Goal: Information Seeking & Learning: Learn about a topic

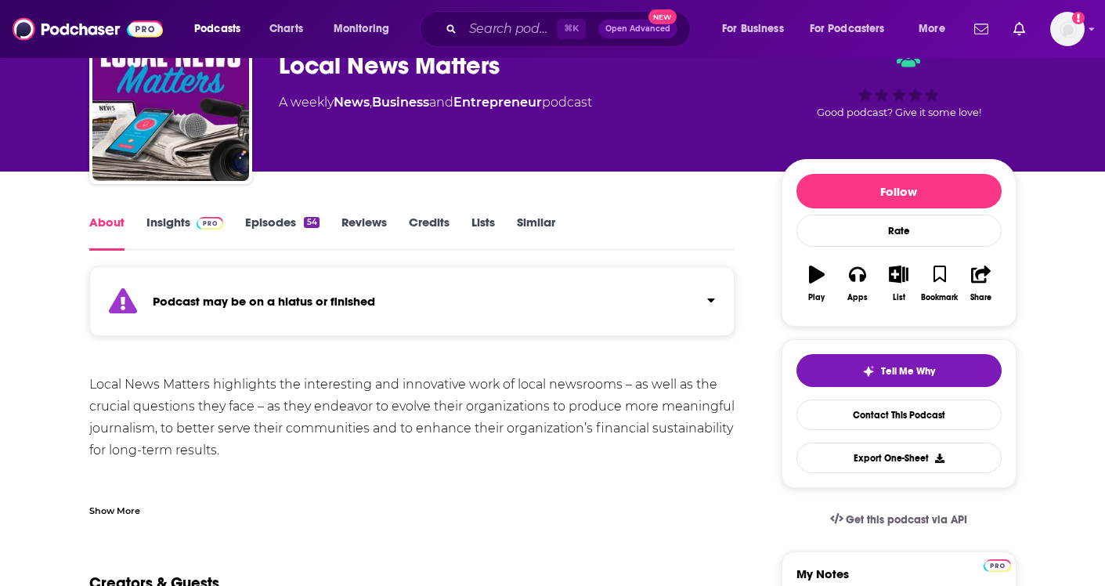
scroll to position [96, 0]
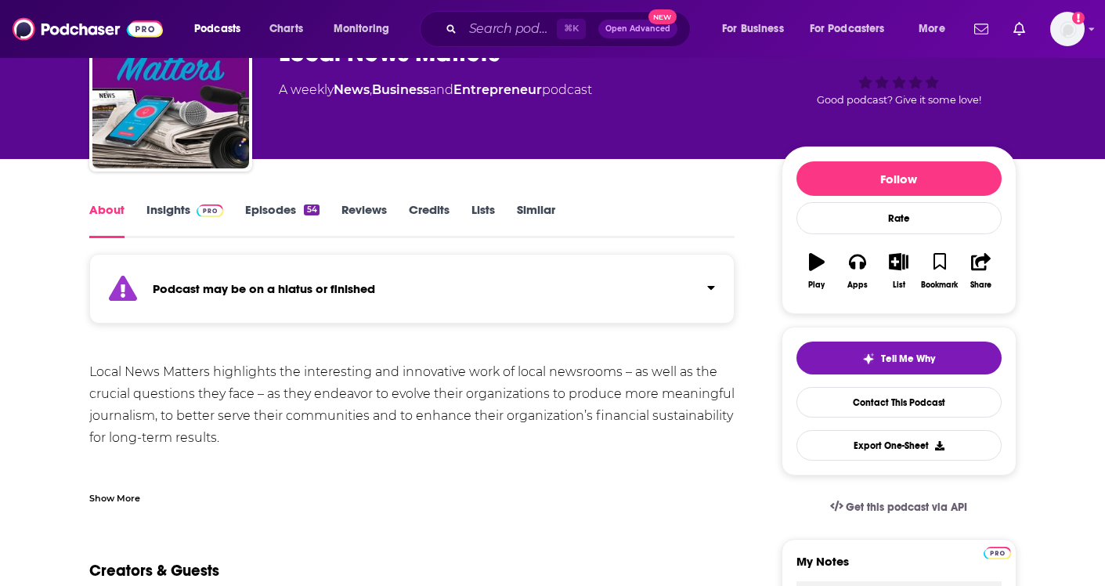
click at [269, 203] on link "Episodes 54" at bounding box center [282, 220] width 74 height 36
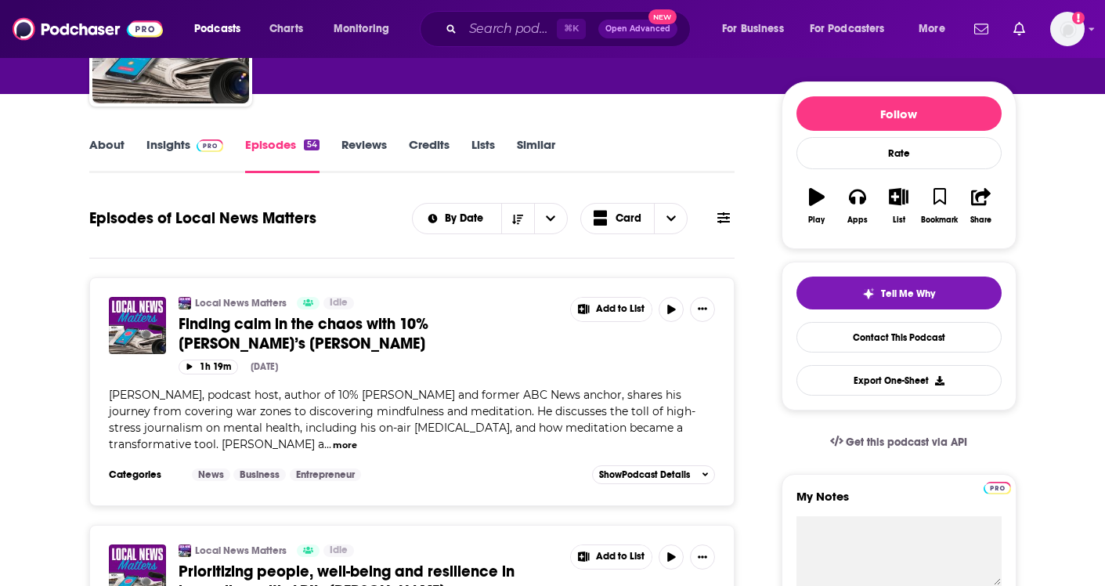
scroll to position [110, 0]
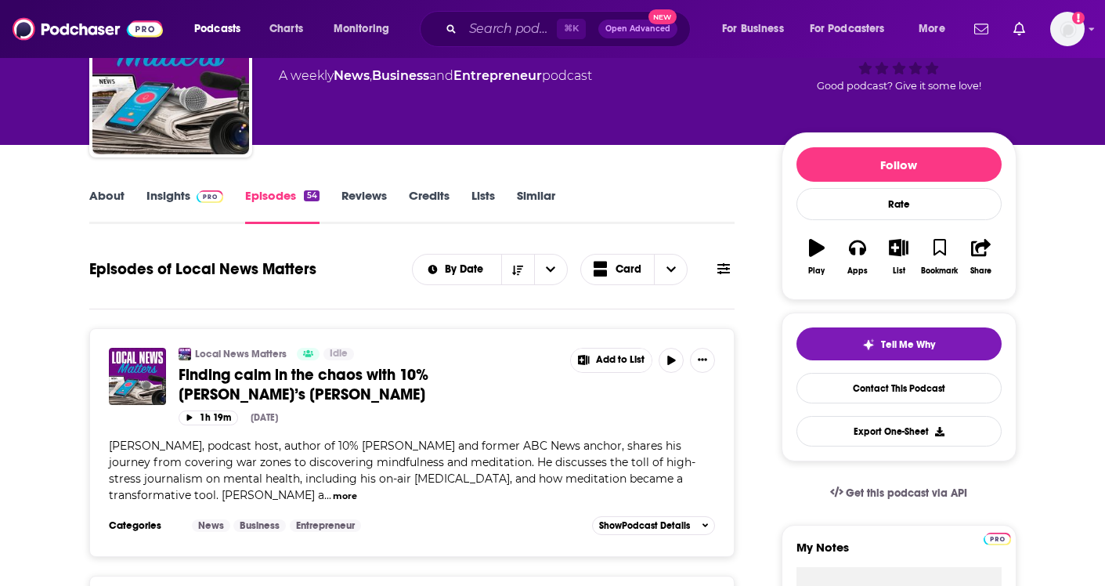
click at [110, 193] on link "About" at bounding box center [106, 206] width 35 height 36
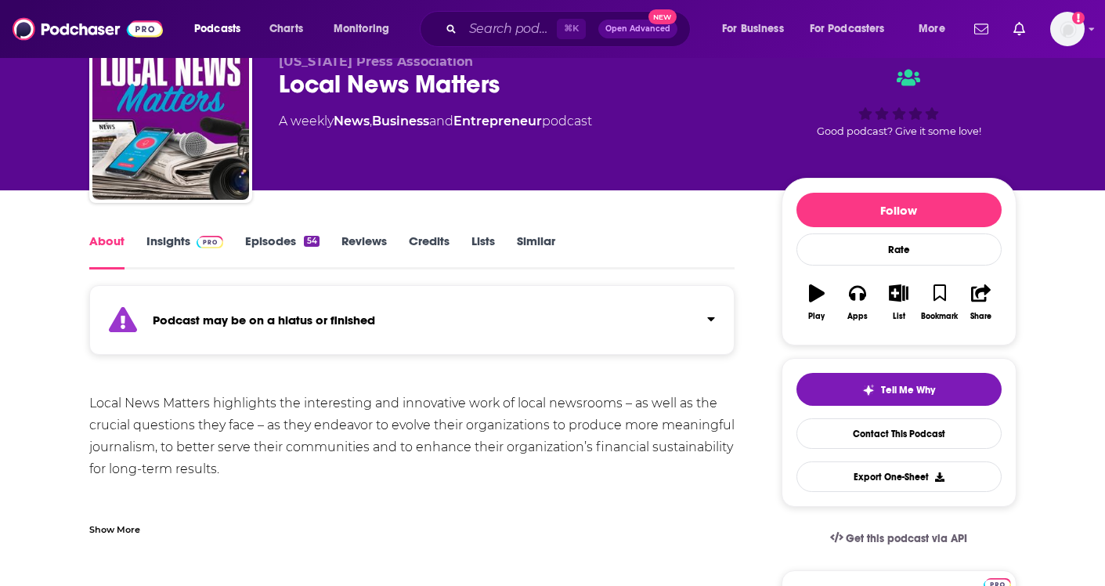
scroll to position [71, 0]
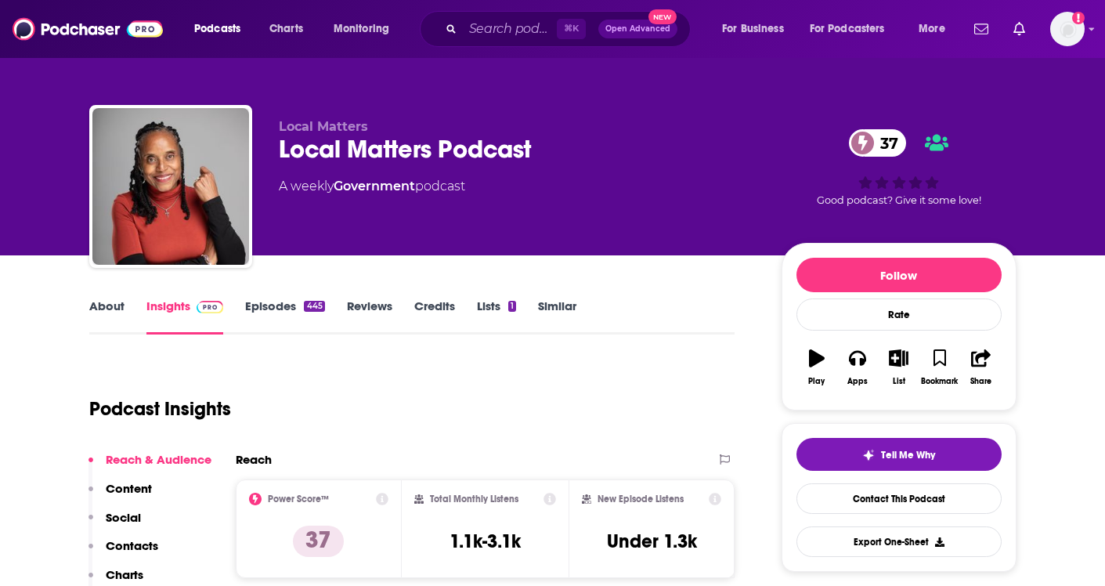
click at [107, 308] on link "About" at bounding box center [106, 316] width 35 height 36
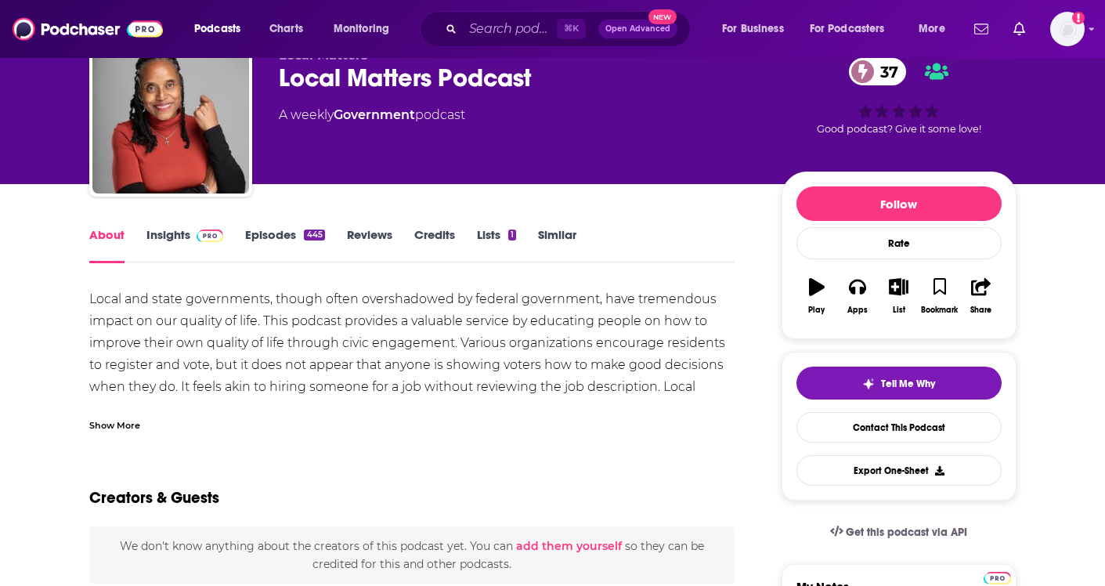
scroll to position [72, 0]
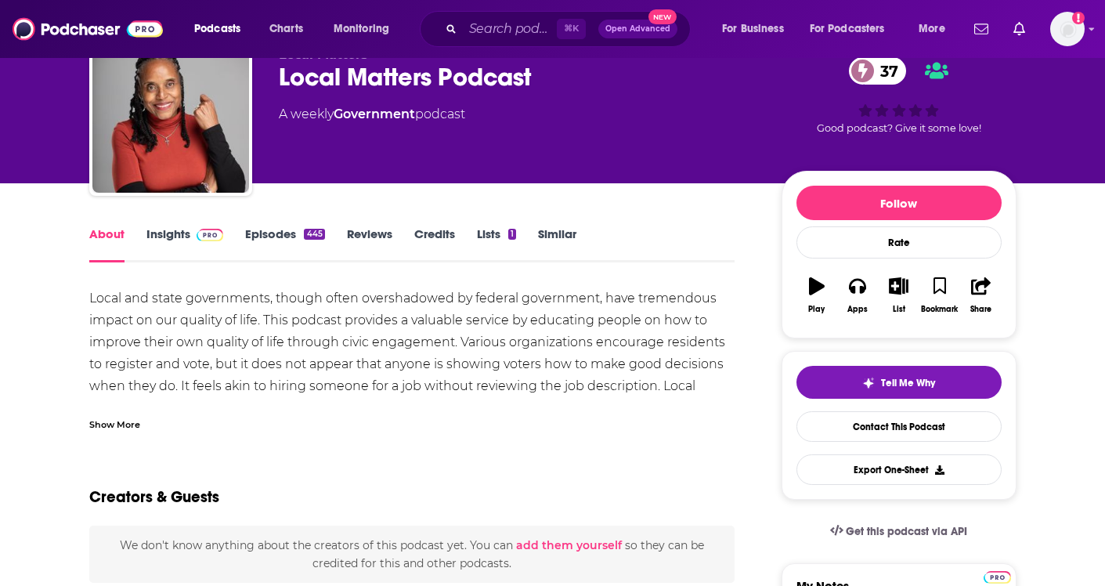
click at [296, 232] on link "Episodes 445" at bounding box center [284, 244] width 79 height 36
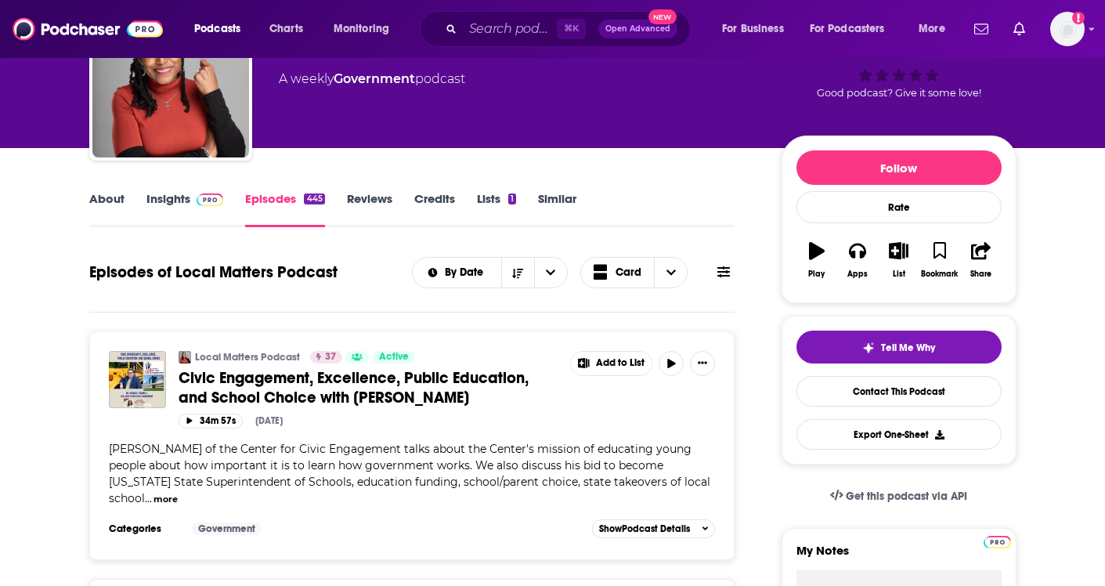
scroll to position [98, 0]
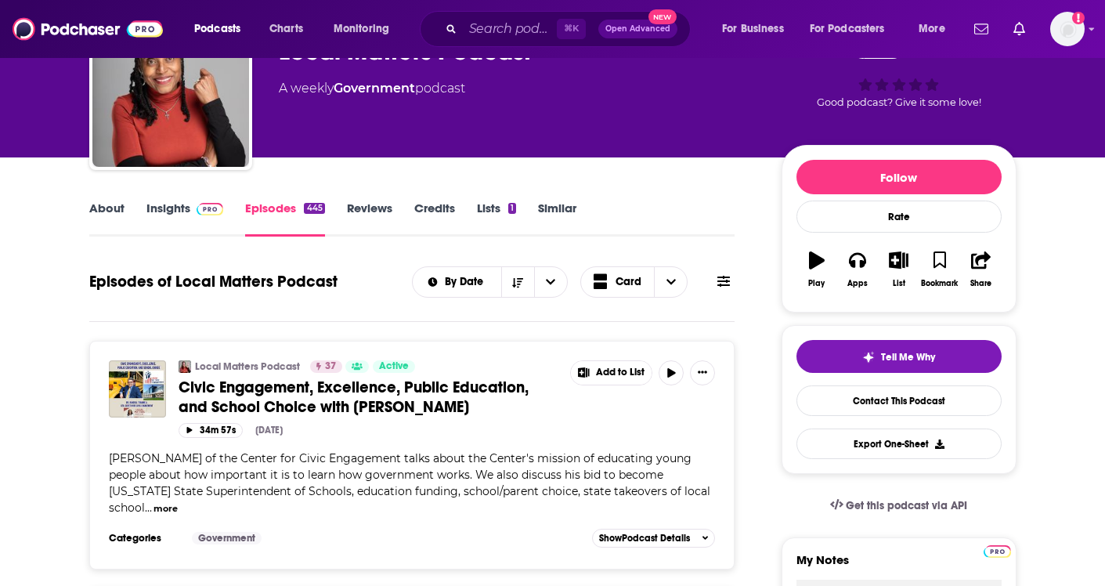
click at [186, 211] on link "Insights" at bounding box center [185, 219] width 78 height 36
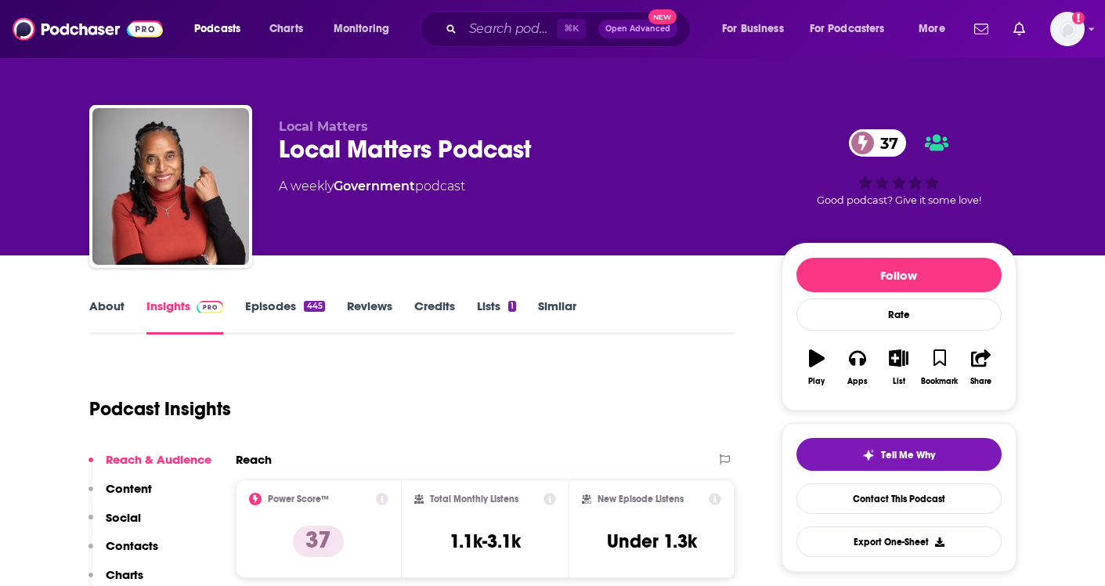
click at [108, 307] on link "About" at bounding box center [106, 316] width 35 height 36
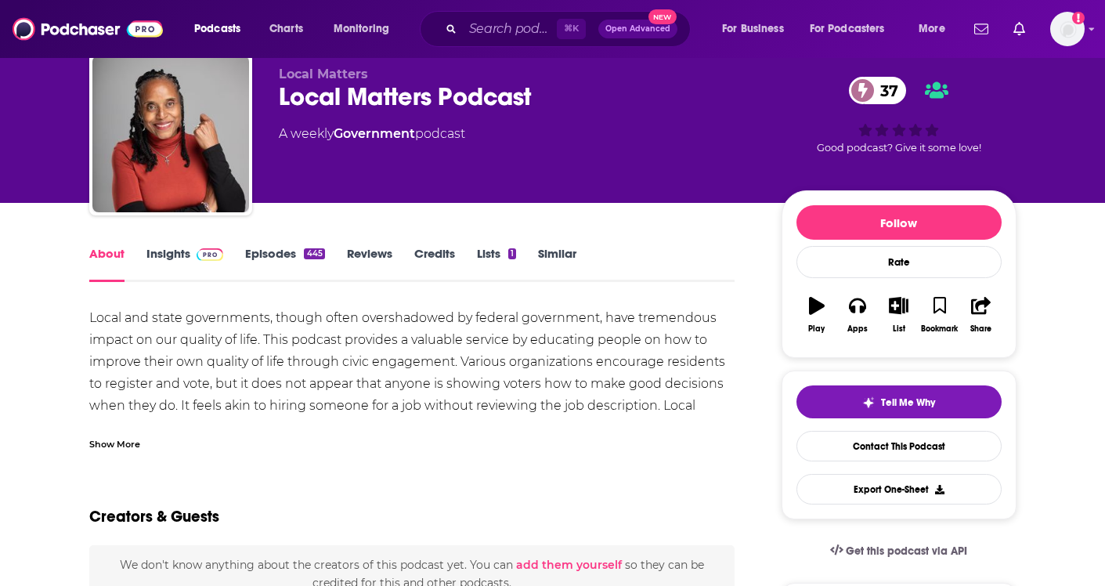
scroll to position [68, 0]
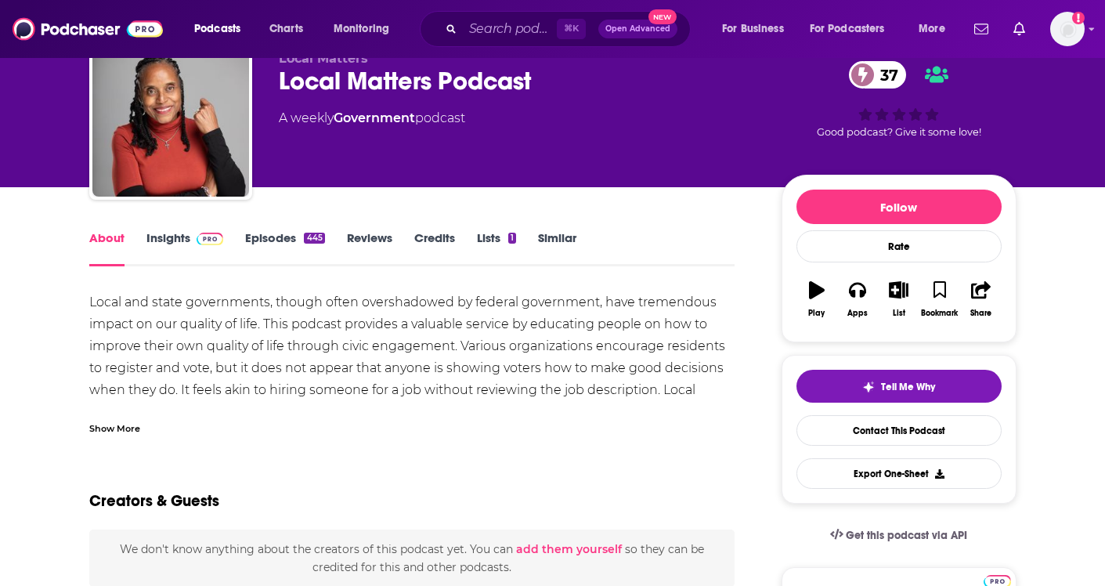
click at [99, 432] on div "Show More" at bounding box center [114, 427] width 51 height 15
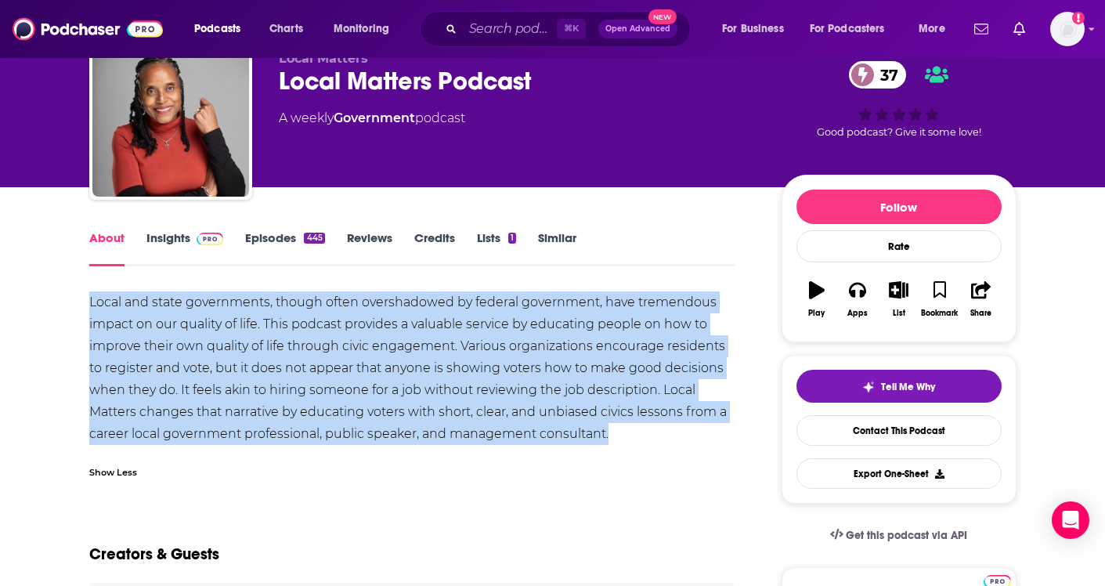
drag, startPoint x: 86, startPoint y: 298, endPoint x: 185, endPoint y: 446, distance: 177.9
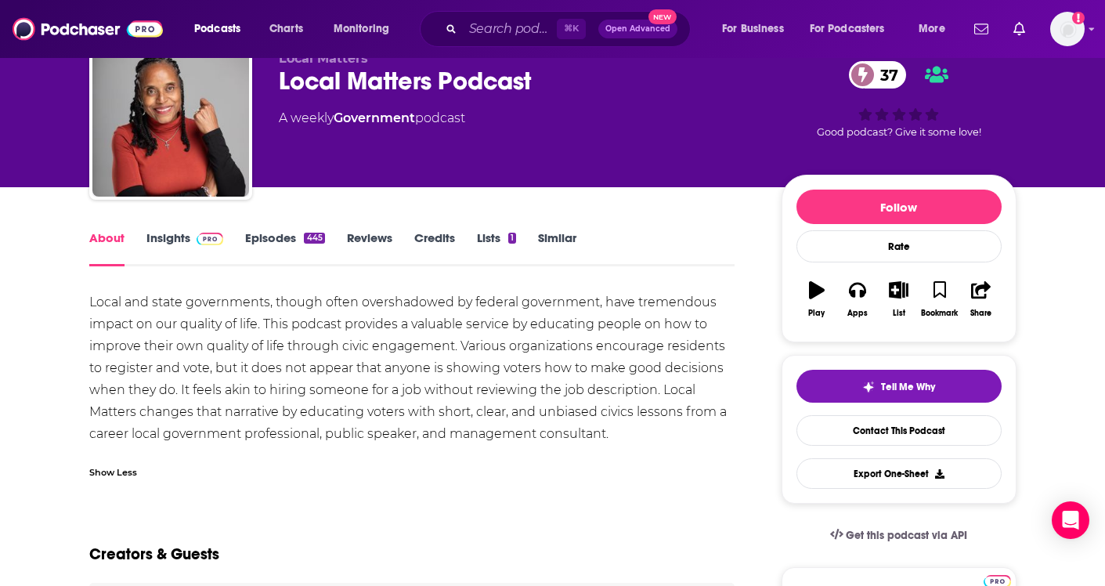
click at [186, 414] on div "Local and state governments, though often overshadowed by federal government, h…" at bounding box center [412, 368] width 646 height 154
click at [273, 250] on link "Episodes 445" at bounding box center [284, 248] width 79 height 36
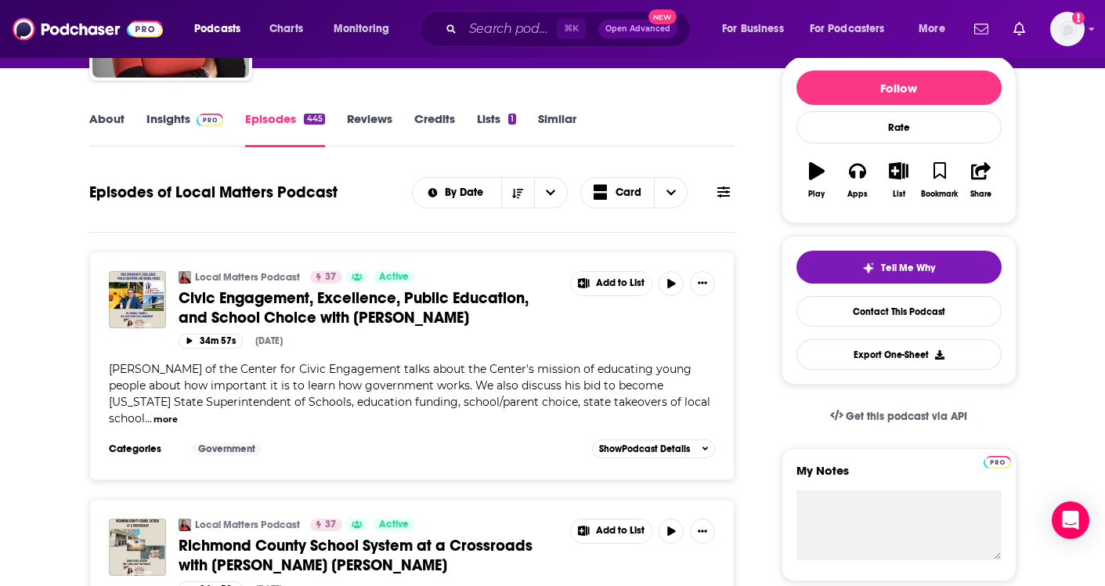
scroll to position [190, 0]
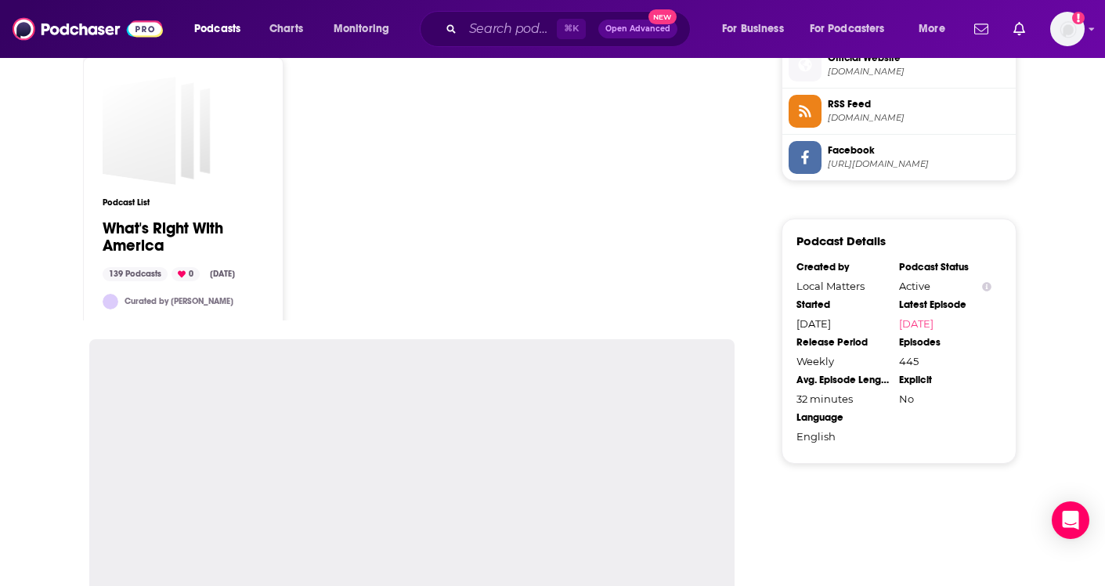
scroll to position [1318, 0]
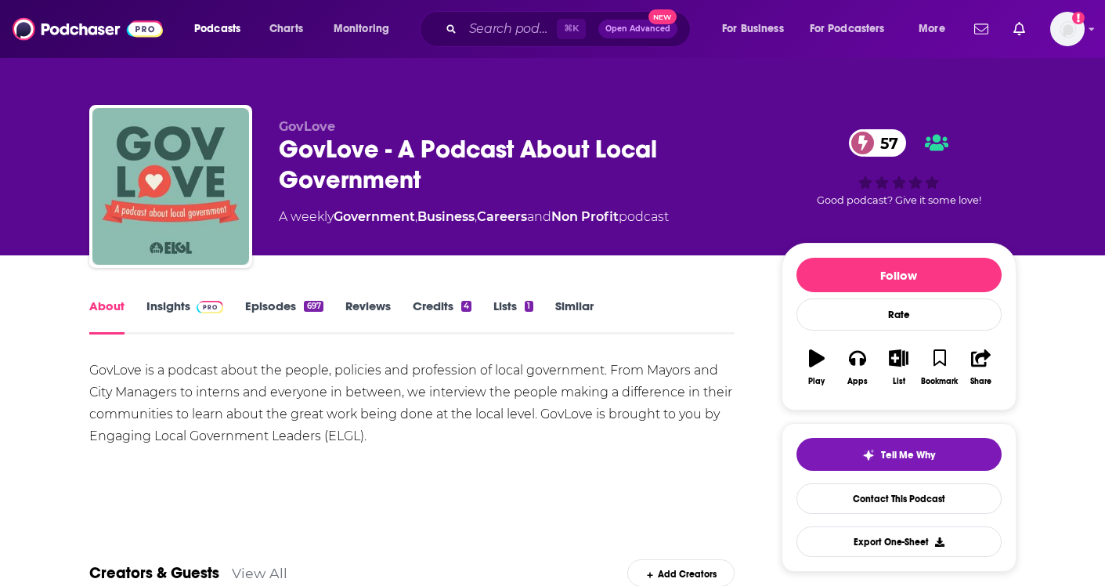
click at [170, 303] on link "Insights" at bounding box center [185, 316] width 78 height 36
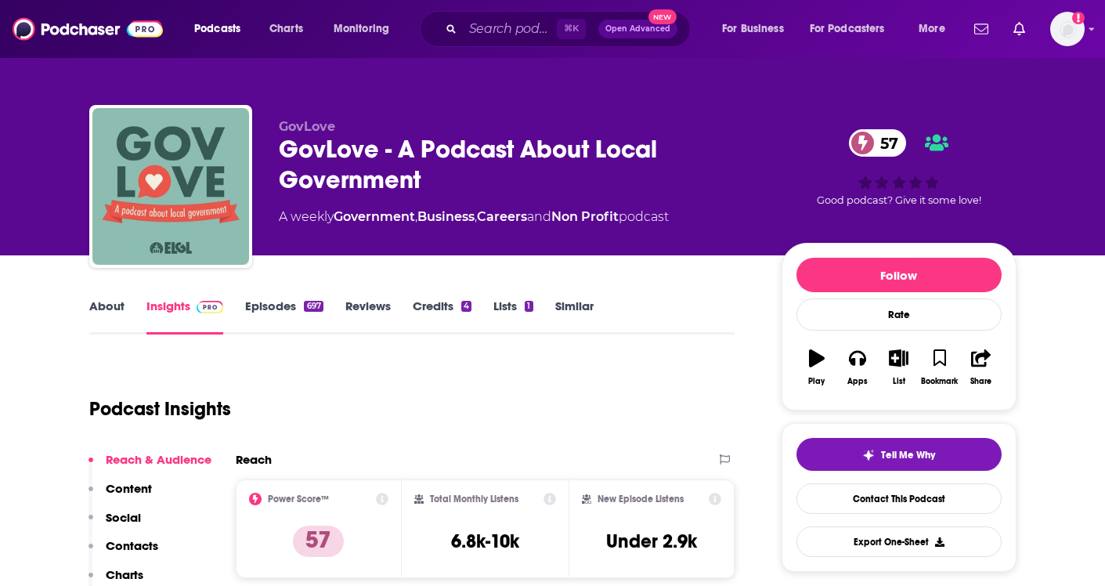
click at [263, 308] on link "Episodes 697" at bounding box center [284, 316] width 78 height 36
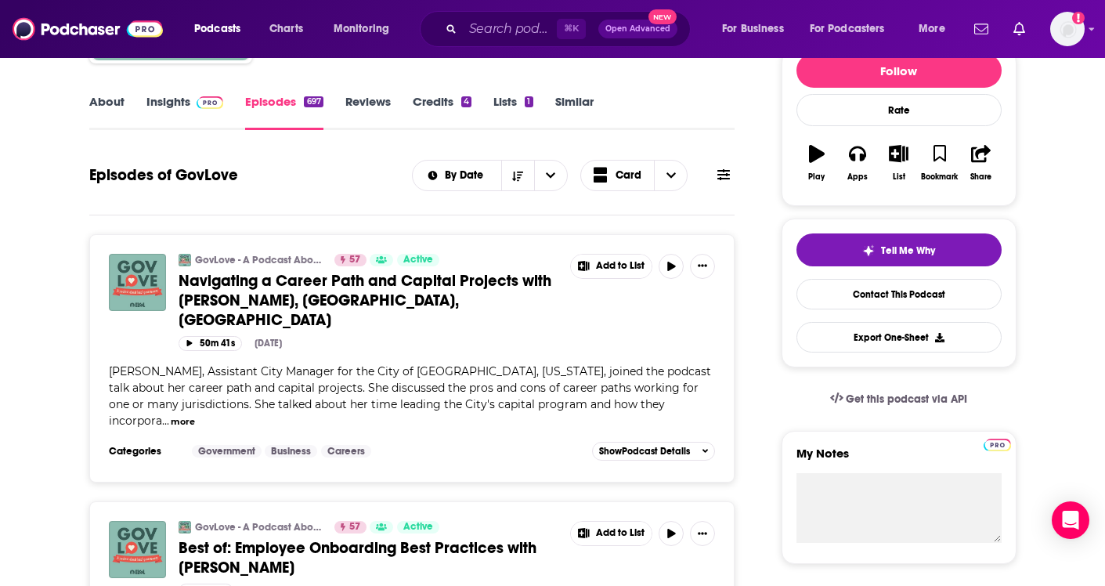
scroll to position [183, 0]
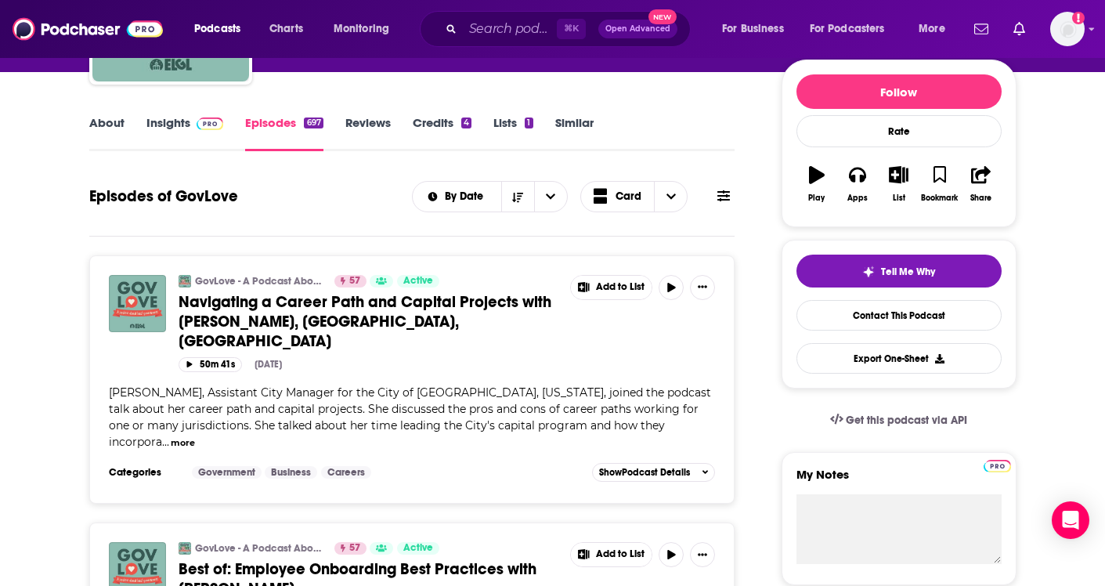
click at [106, 127] on link "About" at bounding box center [106, 133] width 35 height 36
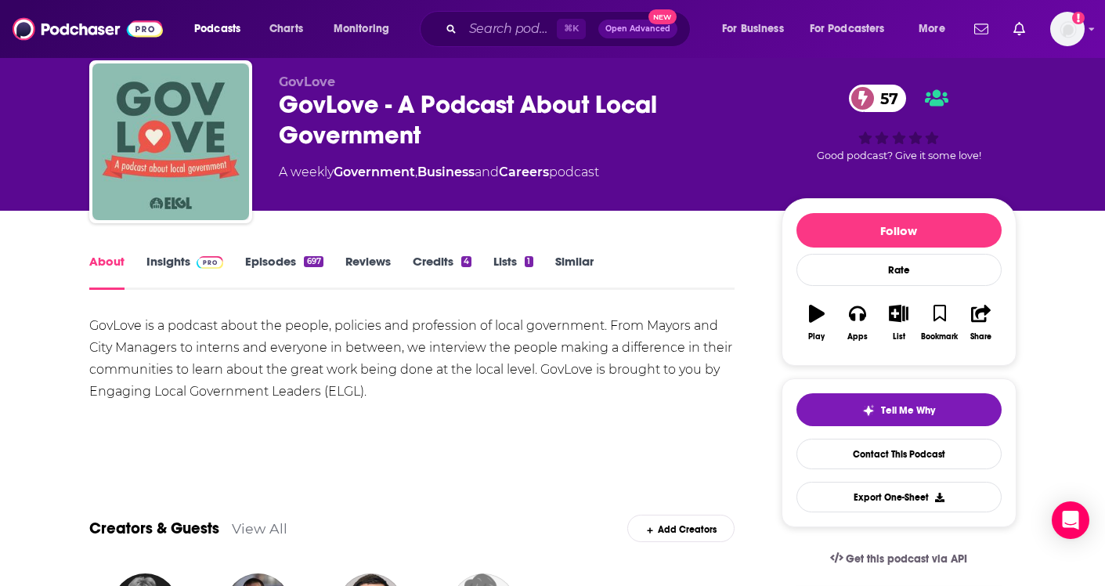
scroll to position [48, 0]
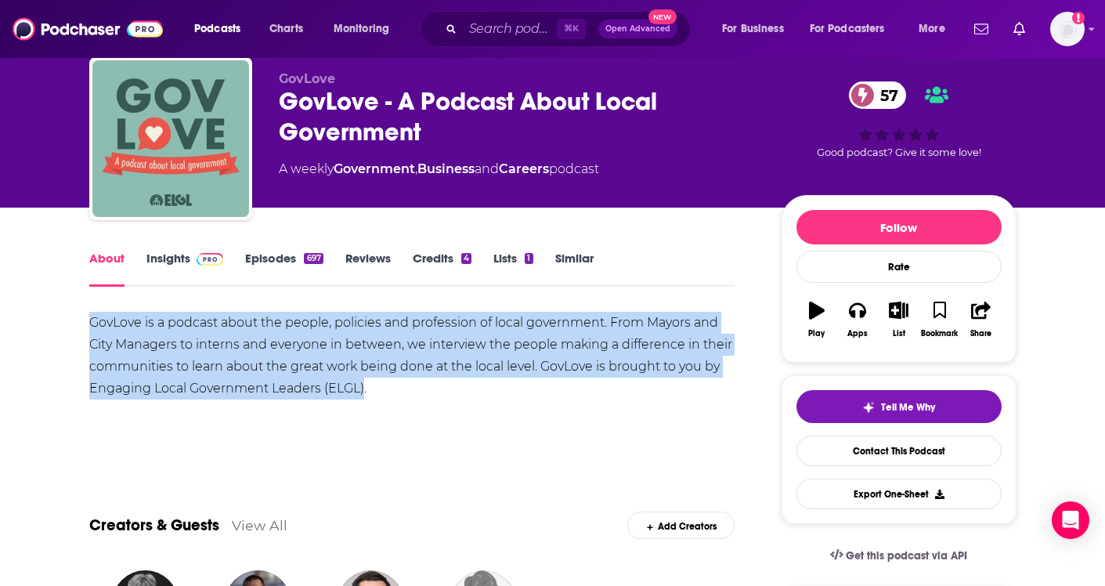
drag, startPoint x: 81, startPoint y: 313, endPoint x: 363, endPoint y: 395, distance: 294.5
copy div "GovLove is a podcast about the people, policies and profession of local governm…"
click at [363, 395] on div "GovLove is a podcast about the people, policies and profession of local governm…" at bounding box center [412, 356] width 646 height 88
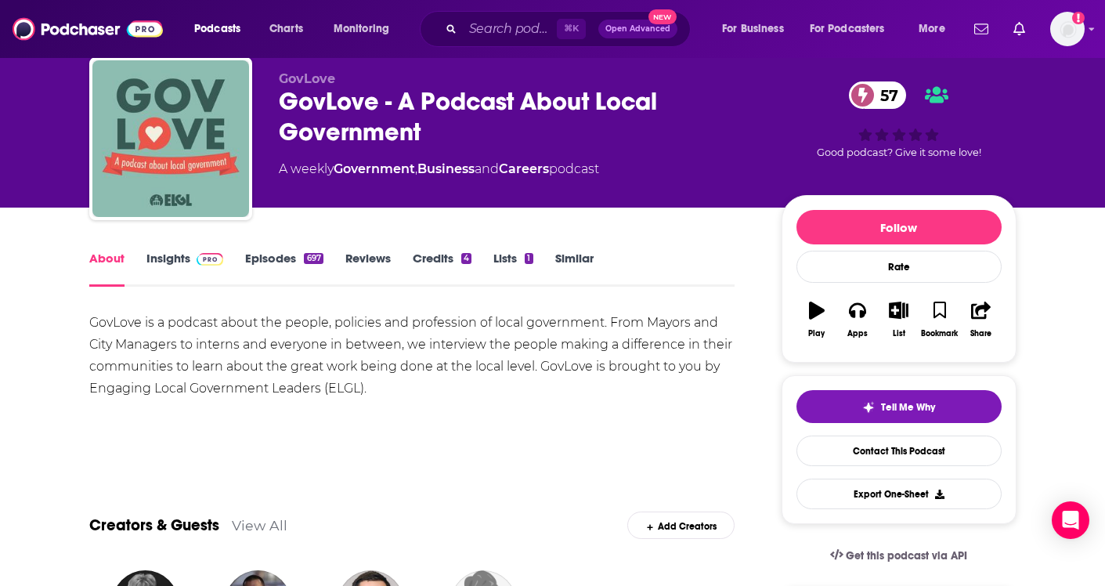
click at [167, 262] on link "Insights" at bounding box center [185, 269] width 78 height 36
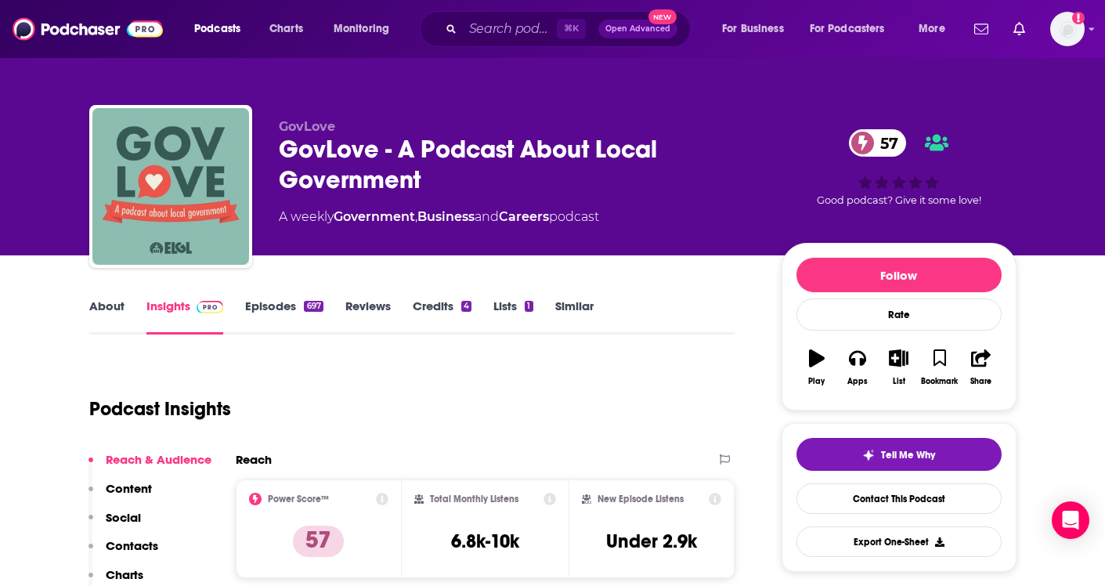
click at [284, 307] on link "Episodes 697" at bounding box center [284, 316] width 78 height 36
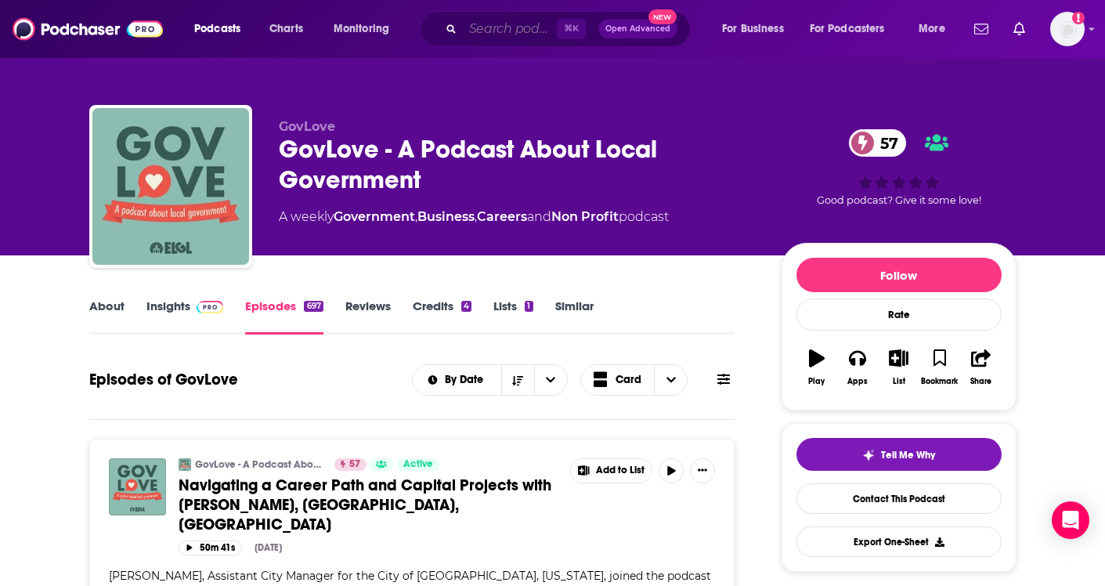
click at [495, 28] on input "Search podcasts, credits, & more..." at bounding box center [510, 28] width 94 height 25
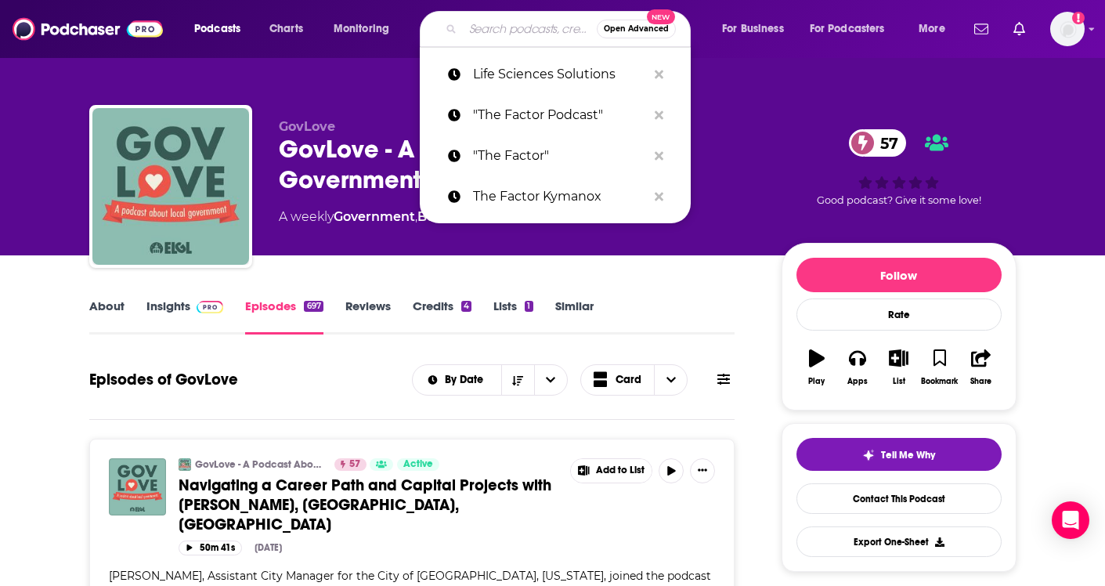
paste input "Data-Smart City Podcast"
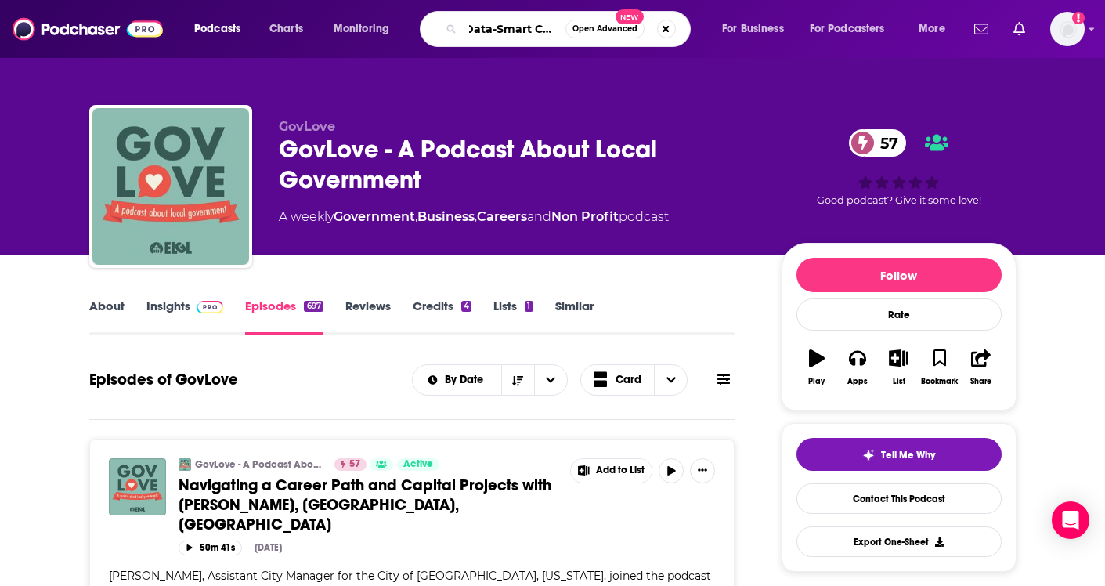
type input "Data-Smart City"
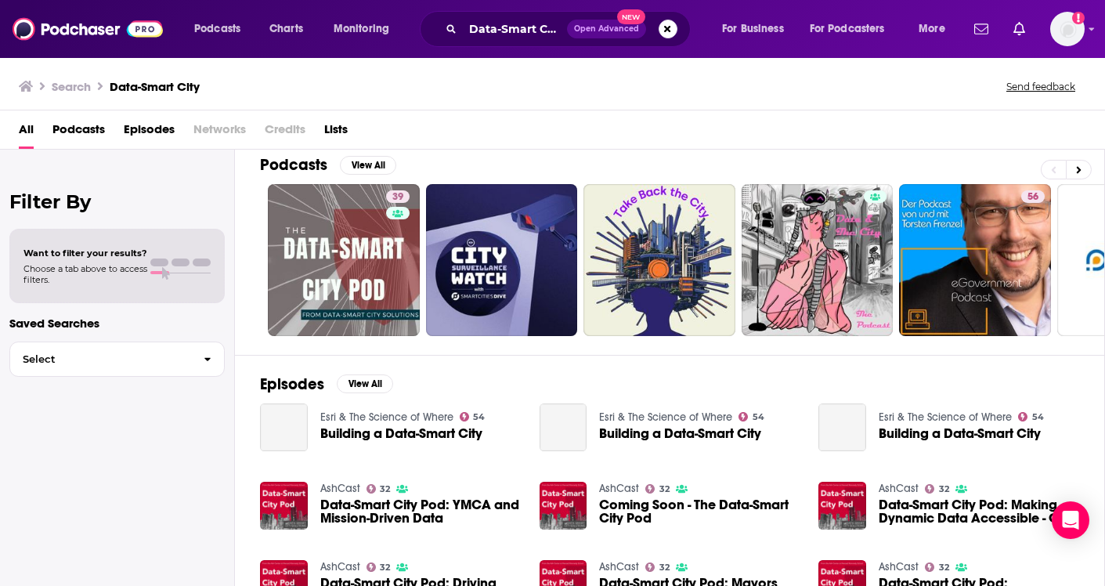
scroll to position [19, 0]
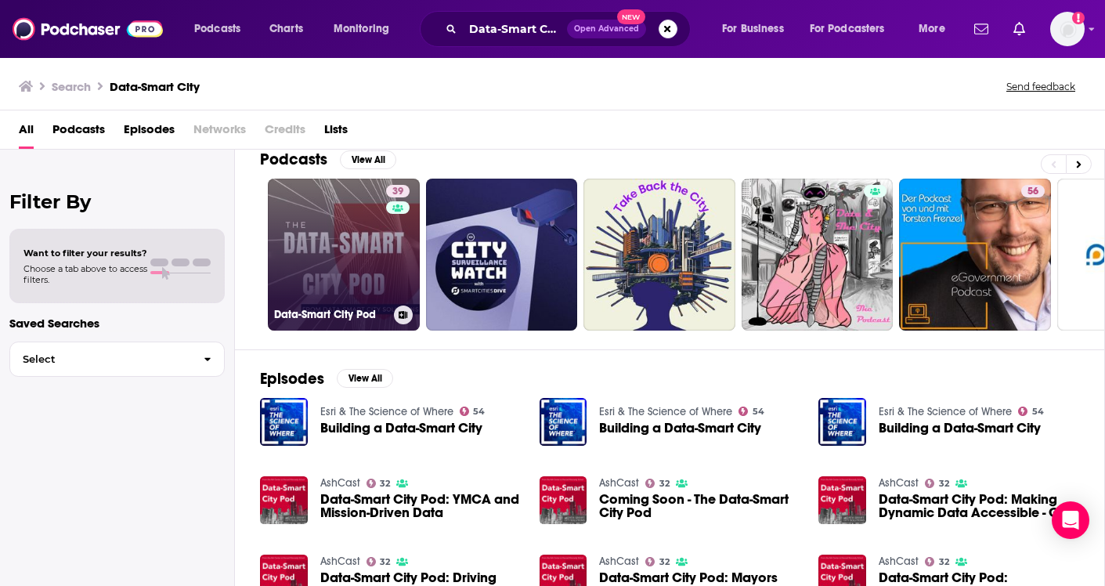
click at [306, 273] on link "39 Data-Smart City Pod" at bounding box center [344, 255] width 152 height 152
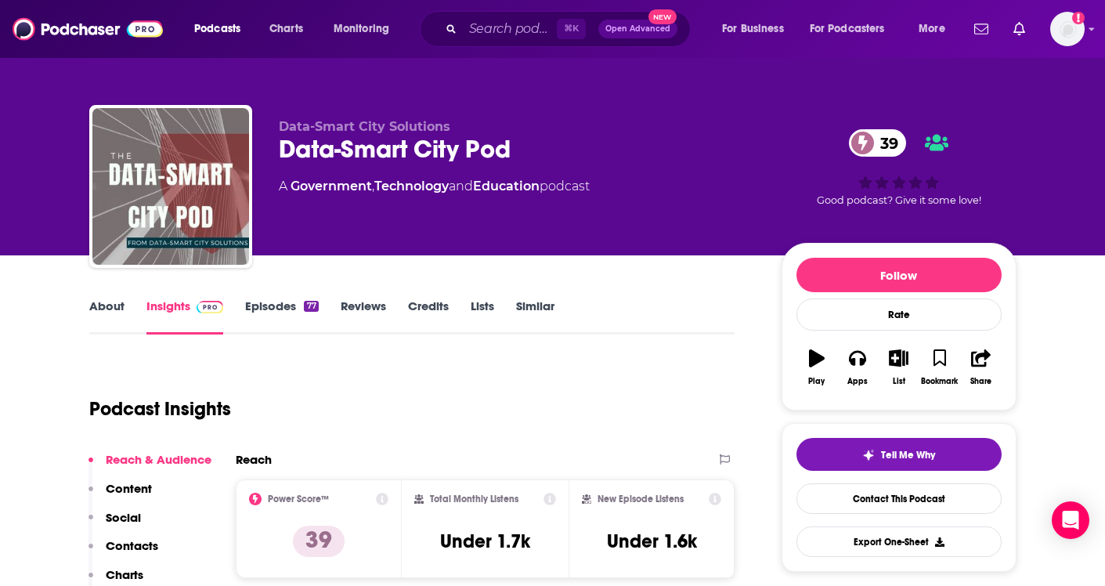
click at [114, 311] on link "About" at bounding box center [106, 316] width 35 height 36
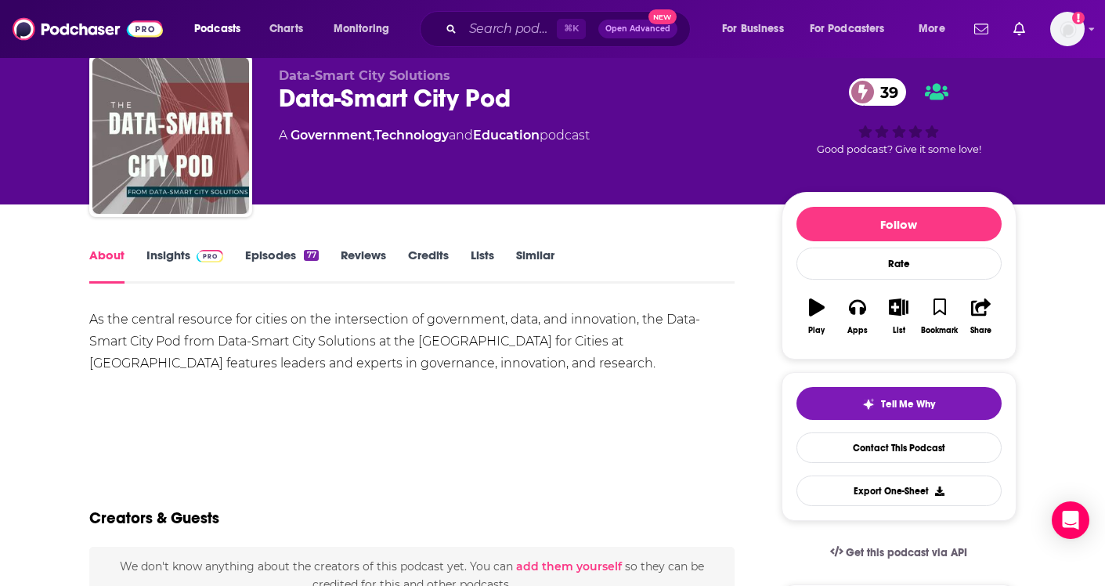
scroll to position [52, 0]
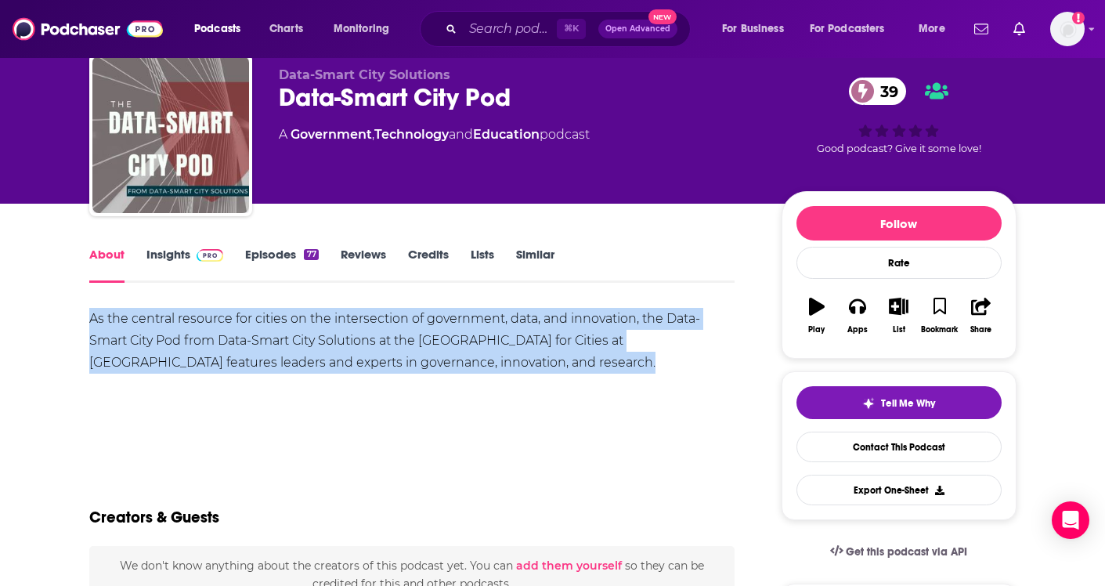
drag, startPoint x: 88, startPoint y: 316, endPoint x: 544, endPoint y: 367, distance: 459.6
copy div "As the central resource for cities on the intersection of government, data, and…"
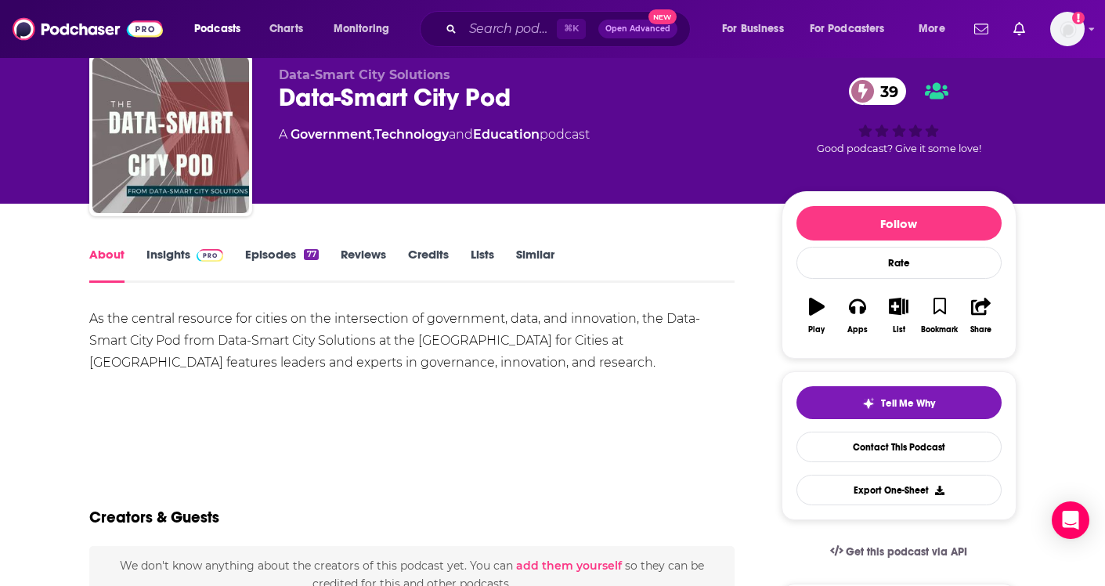
click at [548, 367] on div "As the central resource for cities on the intersection of government, data, and…" at bounding box center [412, 341] width 646 height 66
click at [256, 259] on link "Episodes 77" at bounding box center [281, 265] width 73 height 36
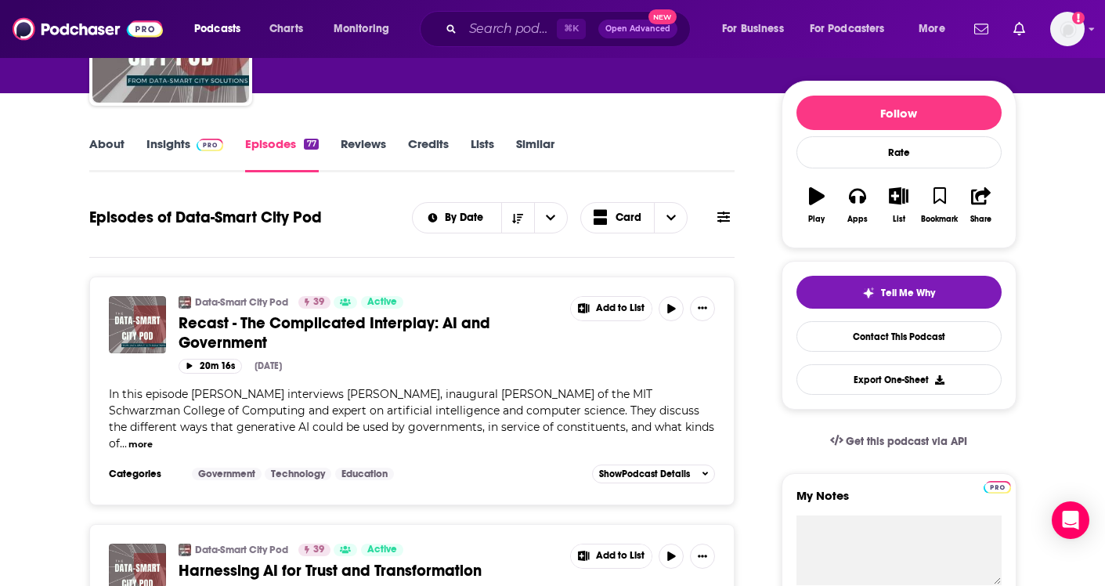
scroll to position [149, 0]
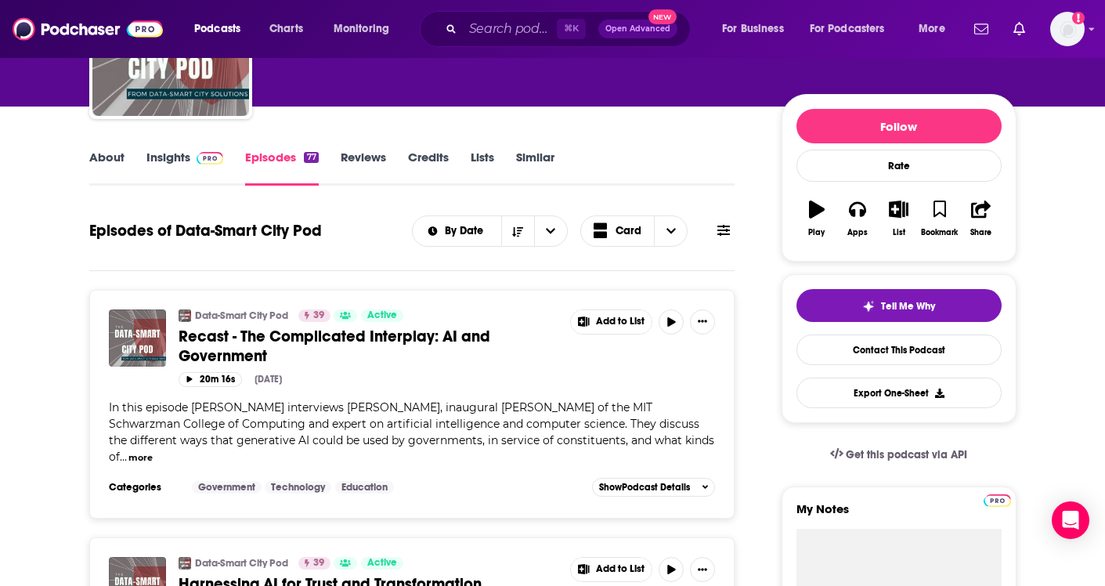
click at [158, 157] on link "Insights" at bounding box center [185, 168] width 78 height 36
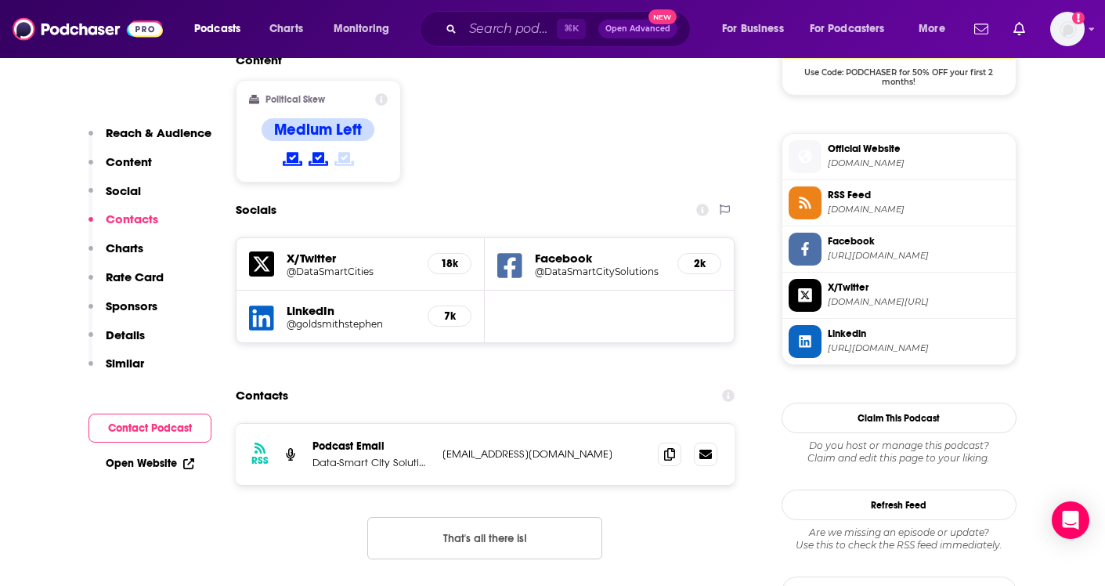
scroll to position [1191, 0]
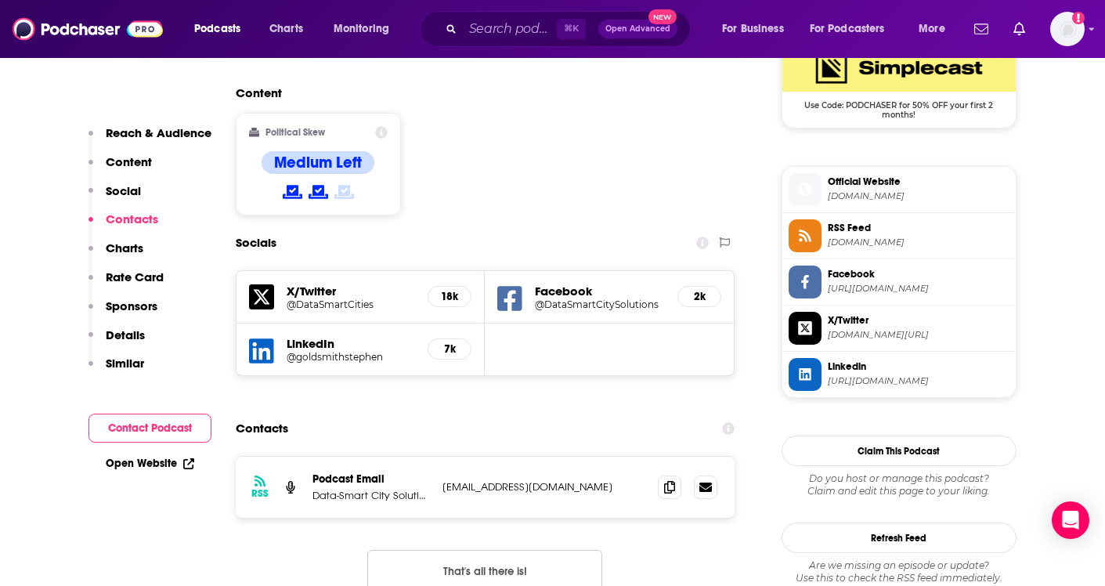
click at [899, 200] on span "datasmart.hks.harvard.edu" at bounding box center [919, 196] width 182 height 12
click at [669, 480] on icon at bounding box center [669, 486] width 11 height 13
click at [501, 37] on input "Search podcasts, credits, & more..." at bounding box center [510, 28] width 94 height 25
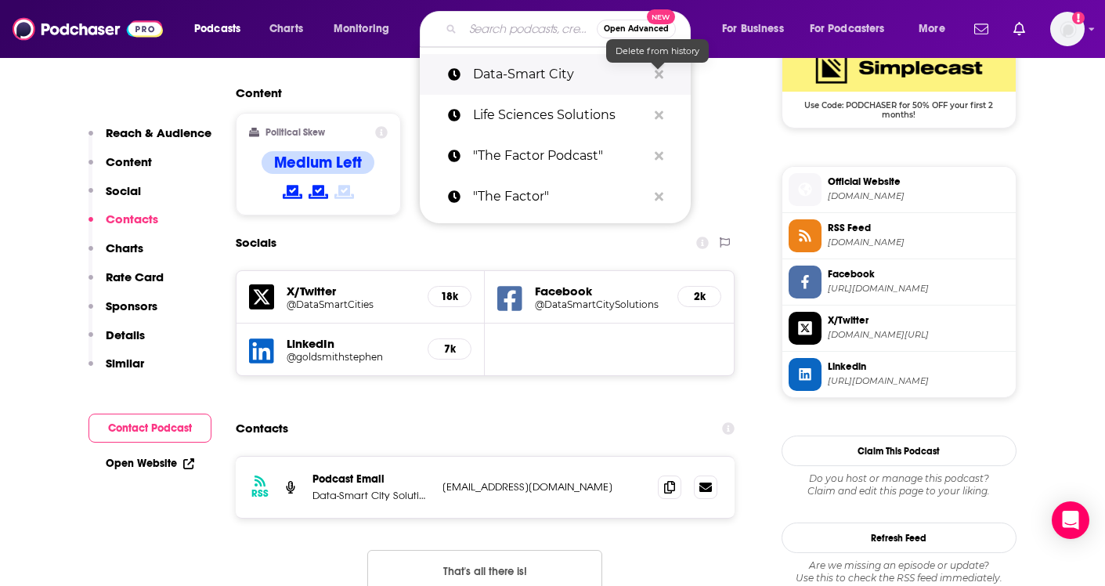
click at [656, 74] on icon "Search podcasts, credits, & more..." at bounding box center [659, 74] width 9 height 9
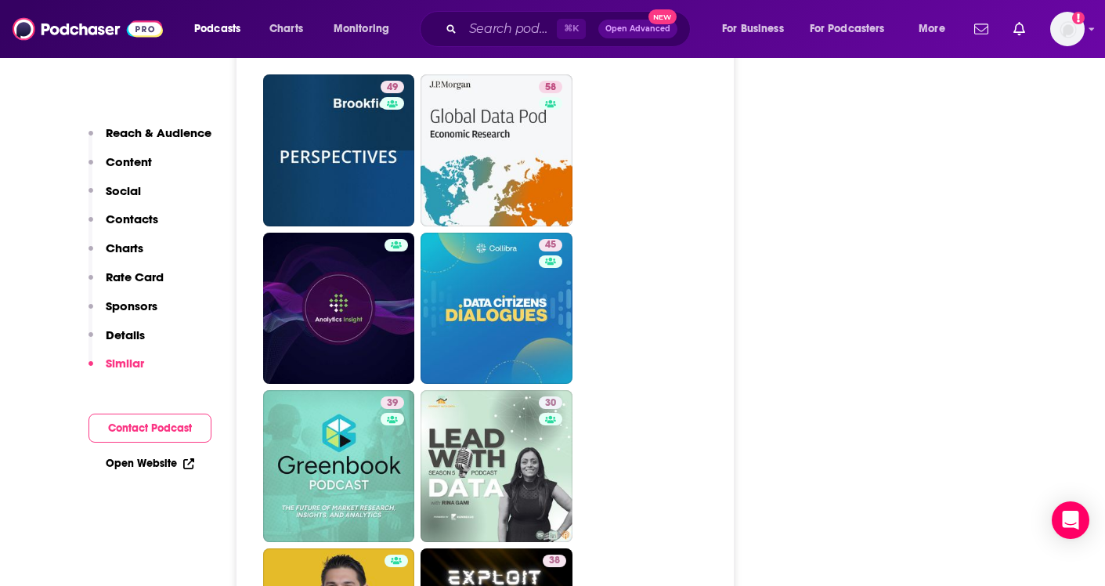
scroll to position [3308, 0]
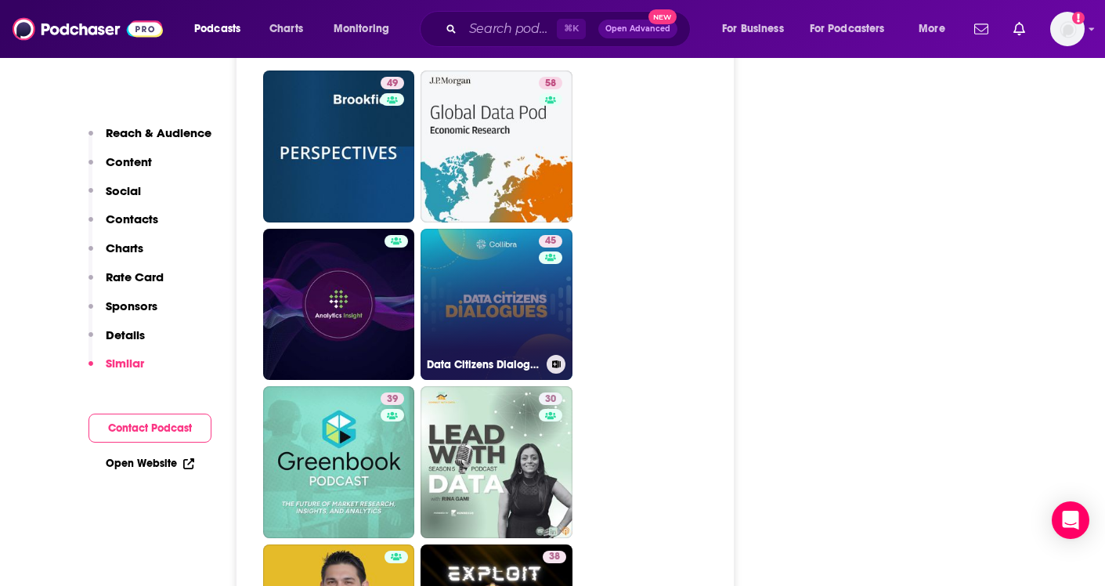
click at [480, 358] on h3 "Data Citizens Dialogues" at bounding box center [484, 364] width 114 height 13
type input "https://www.podchaser.com/podcasts/data-citizens-dialogues-4730190"
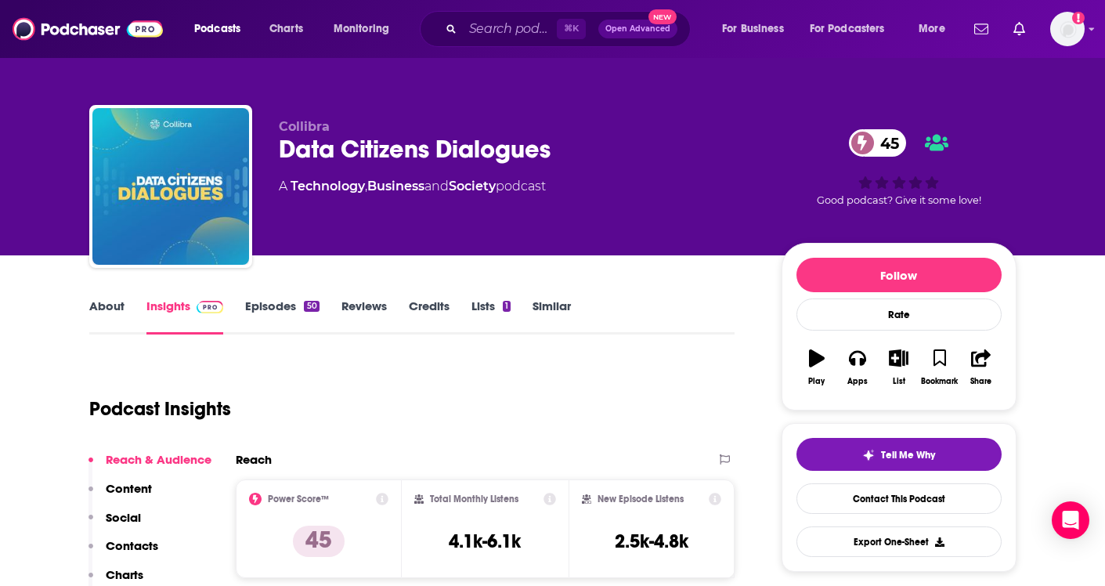
click at [268, 308] on link "Episodes 50" at bounding box center [282, 316] width 74 height 36
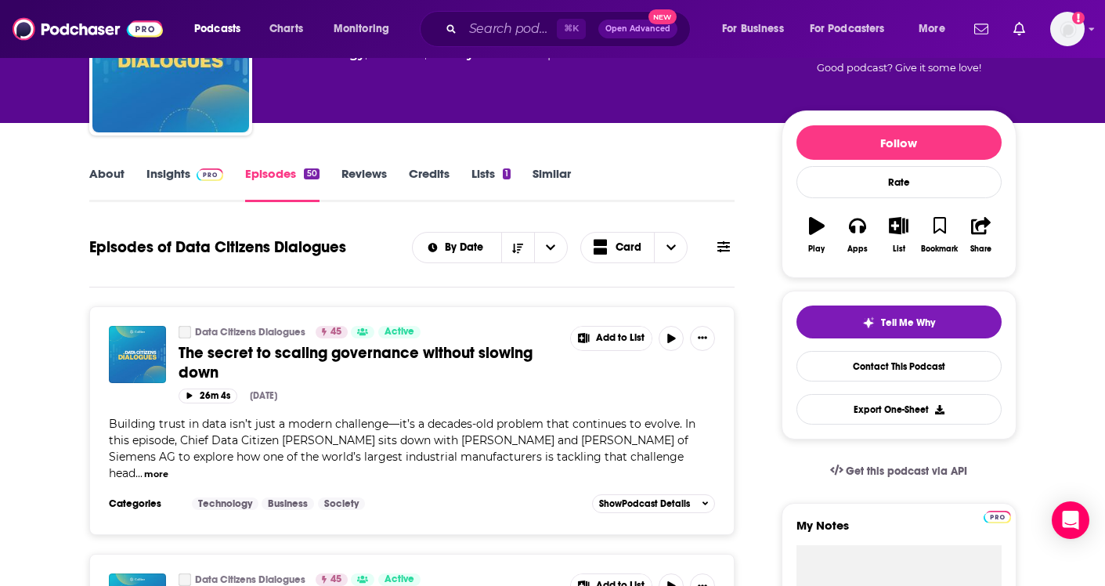
scroll to position [134, 0]
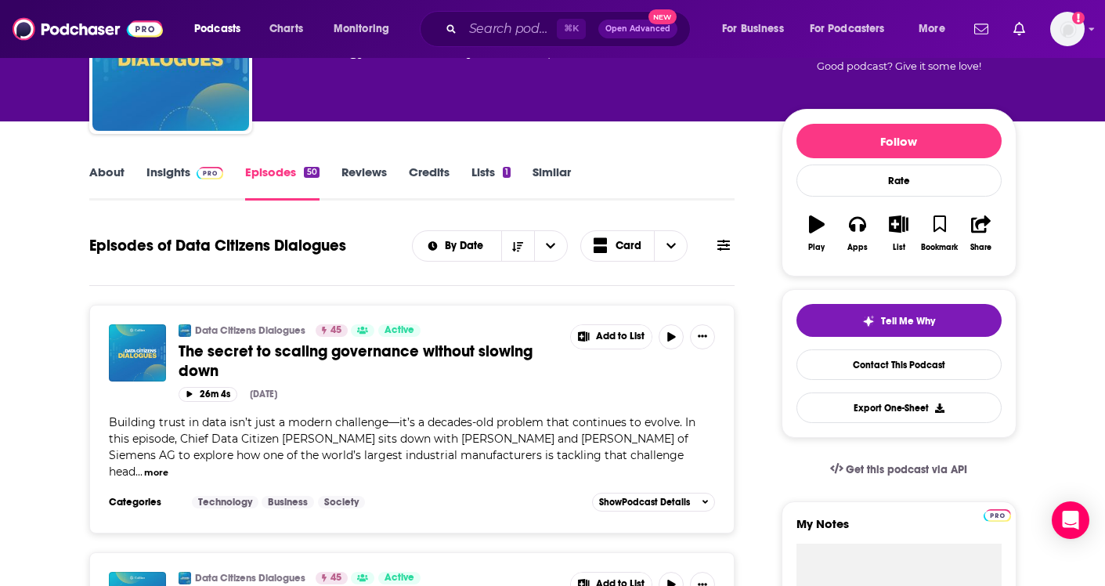
click at [98, 164] on div "About Insights Episodes 50 Reviews Credits Lists 1 Similar" at bounding box center [412, 181] width 646 height 38
click at [109, 174] on link "About" at bounding box center [106, 183] width 35 height 36
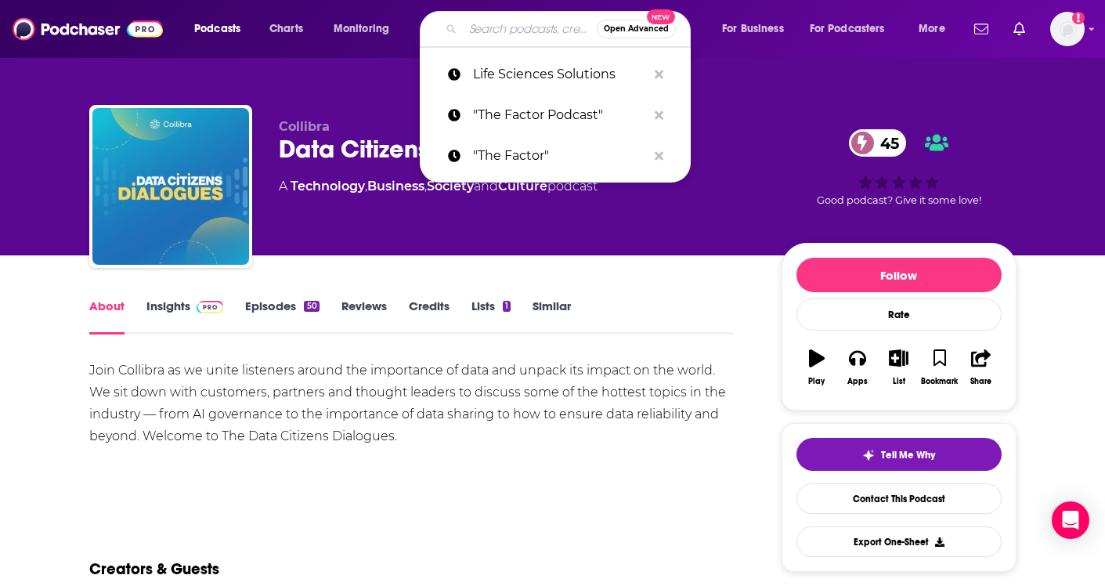
click at [492, 29] on input "Search podcasts, credits, & more..." at bounding box center [530, 28] width 134 height 25
paste input "Draper City Talk"
type input "Draper City Talk"
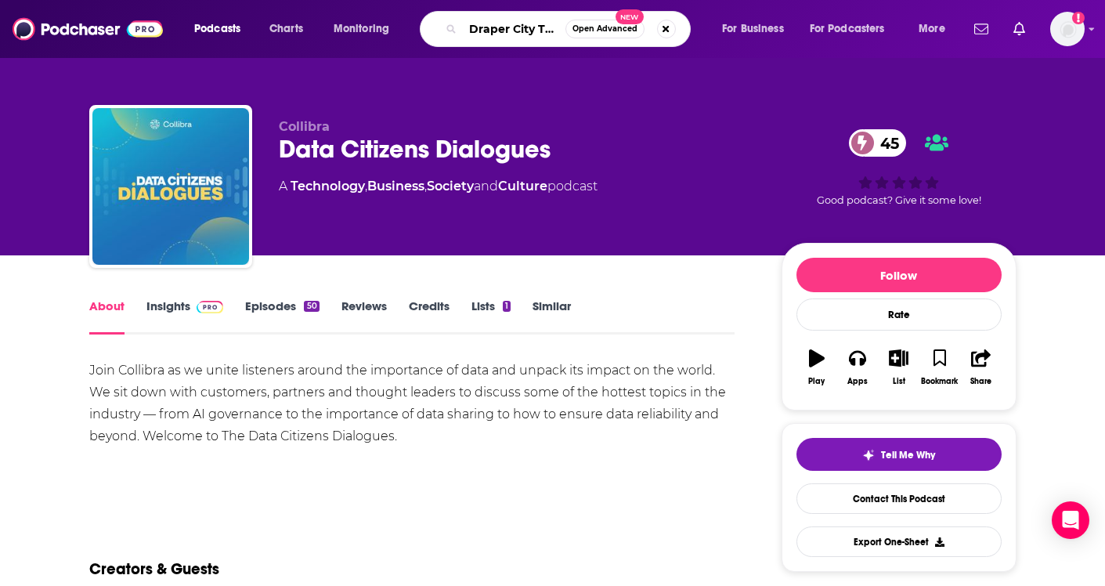
scroll to position [0, 4]
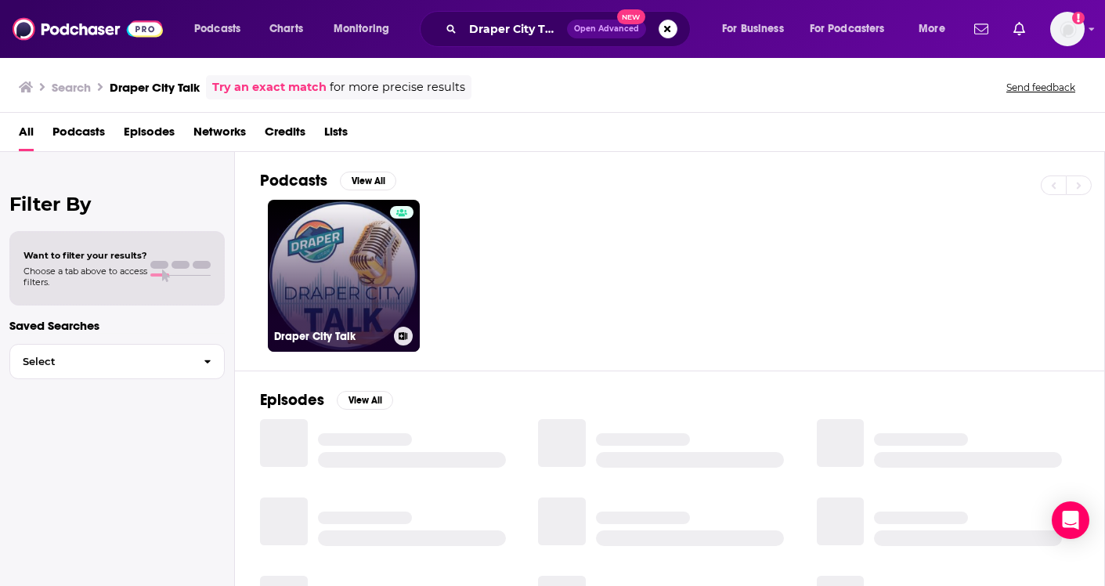
click at [298, 338] on h3 "Draper City Talk" at bounding box center [331, 336] width 114 height 13
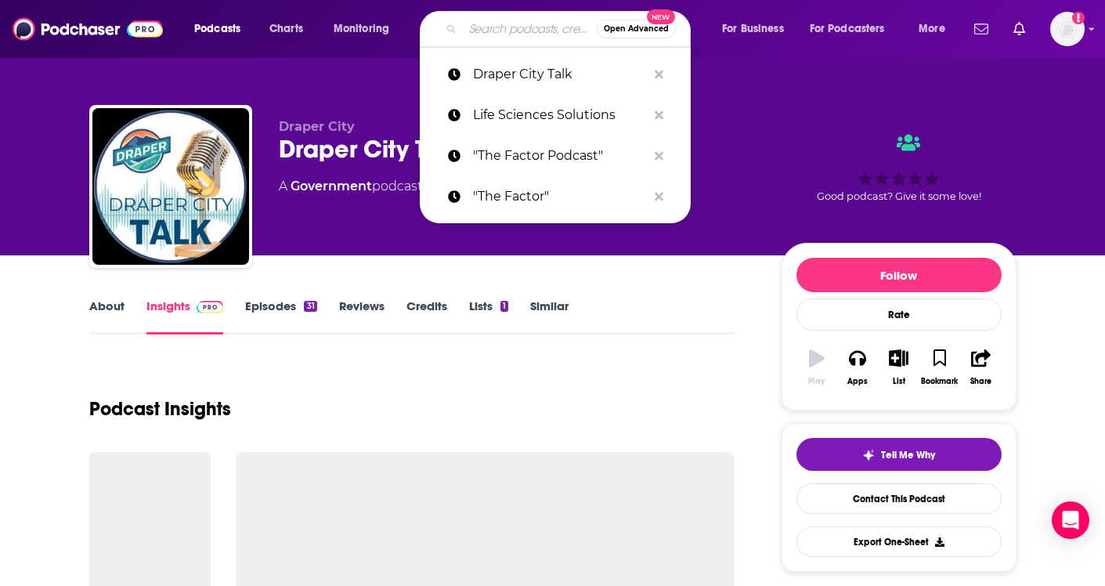
click at [497, 35] on input "Search podcasts, credits, & more..." at bounding box center [530, 28] width 134 height 25
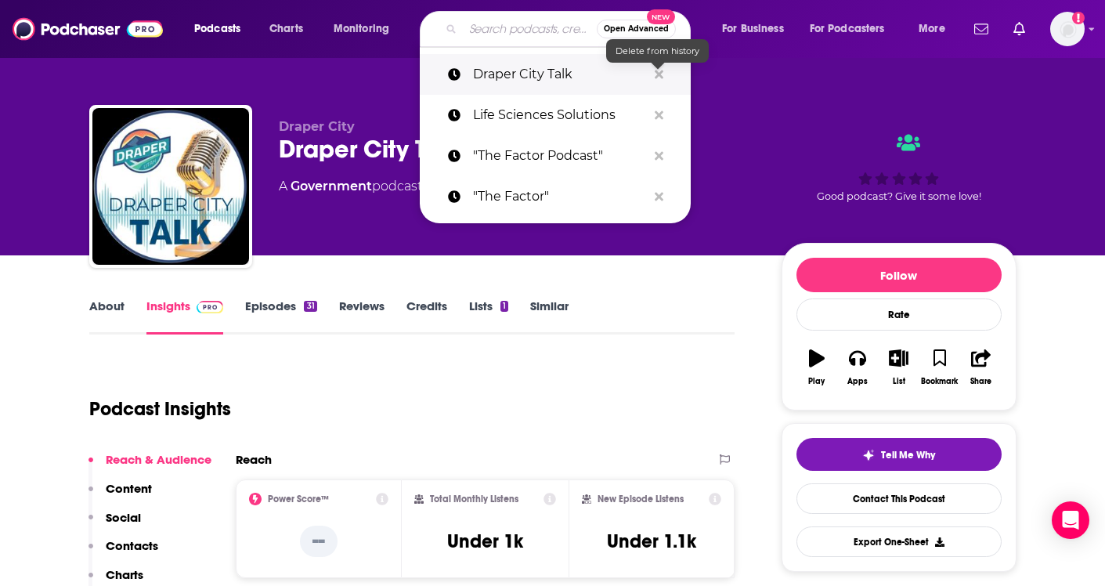
click at [662, 69] on icon "Search podcasts, credits, & more..." at bounding box center [659, 74] width 9 height 13
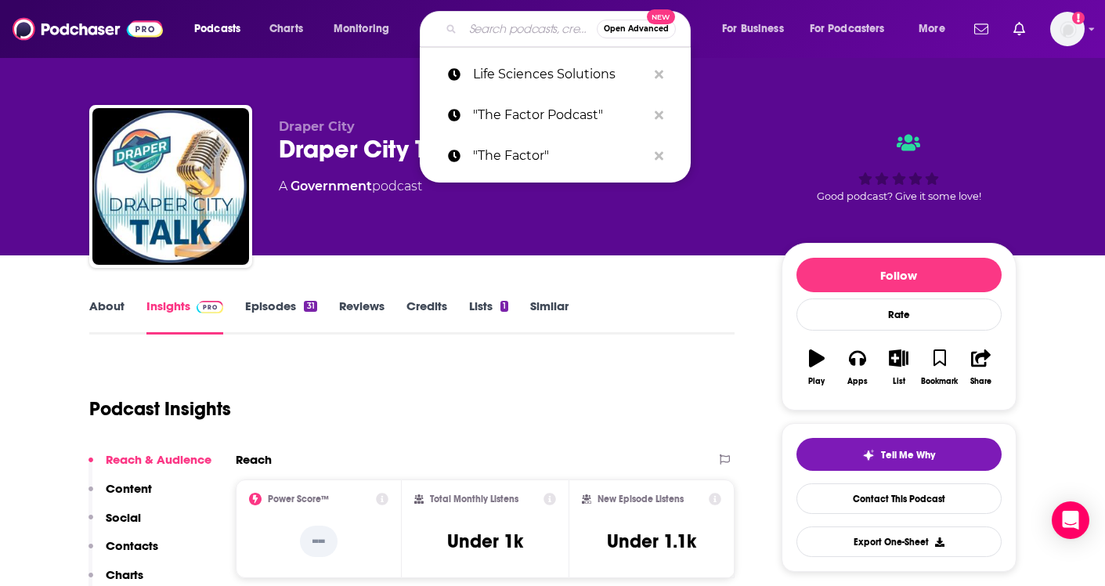
click at [533, 371] on div "Podcast Insights" at bounding box center [406, 400] width 634 height 80
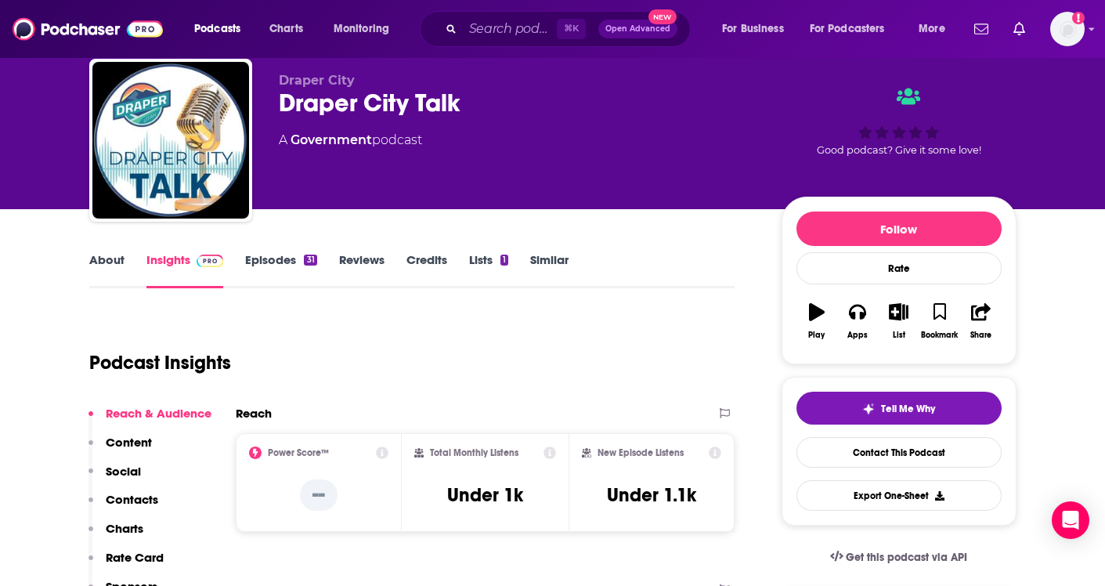
scroll to position [20, 0]
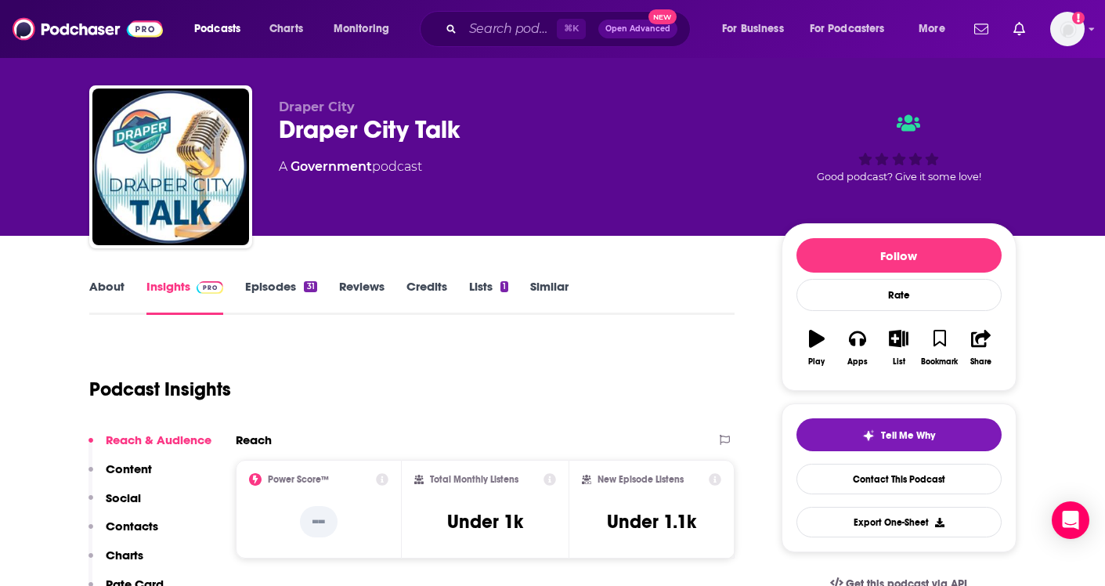
click at [102, 282] on link "About" at bounding box center [106, 297] width 35 height 36
